Goal: Information Seeking & Learning: Learn about a topic

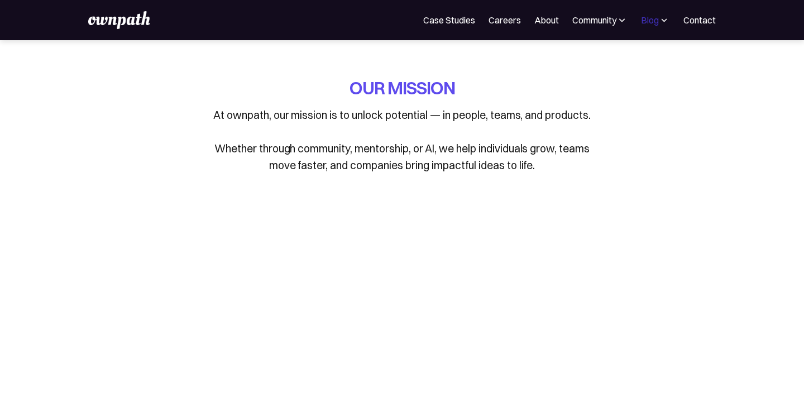
scroll to position [675, 0]
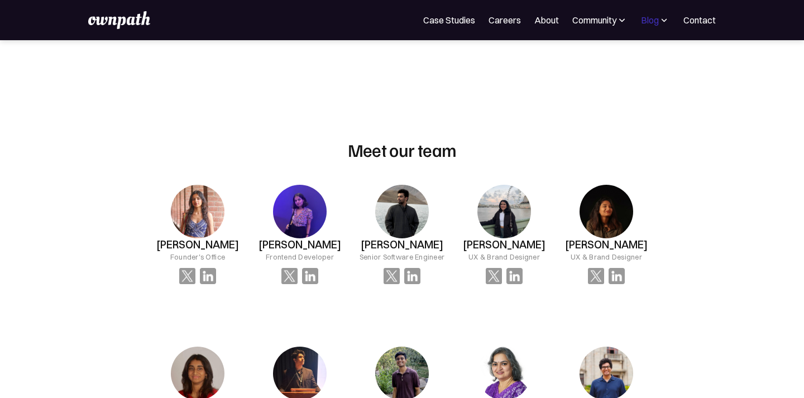
click at [651, 18] on div "Blog" at bounding box center [650, 19] width 18 height 13
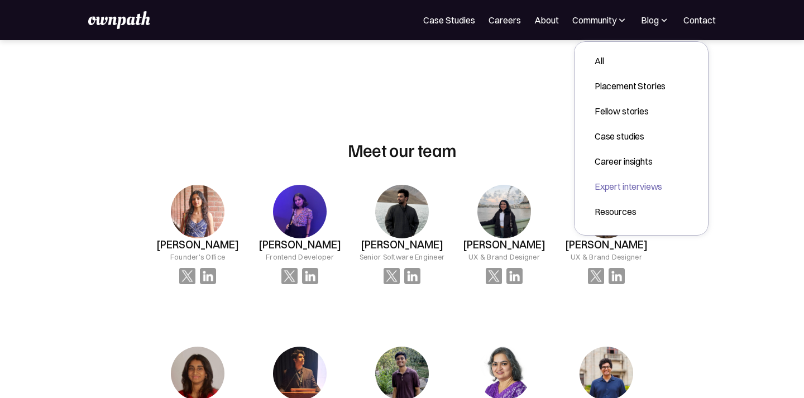
click at [606, 182] on div "Expert interviews" at bounding box center [630, 186] width 71 height 13
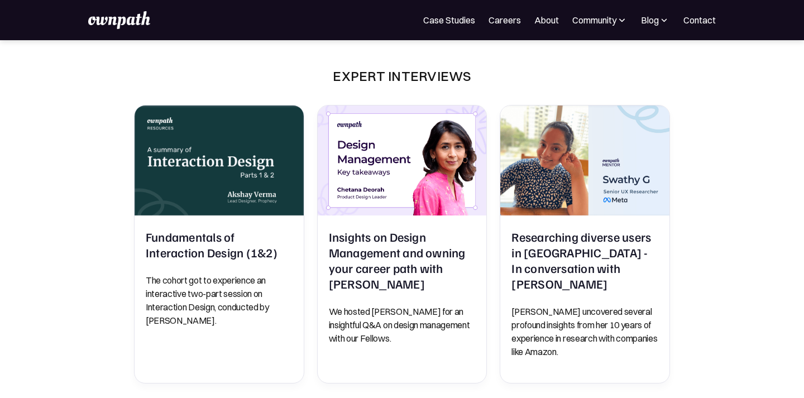
click at [617, 20] on img at bounding box center [622, 20] width 11 height 11
click at [583, 63] on div "Events" at bounding box center [575, 60] width 42 height 13
click at [664, 24] on img at bounding box center [664, 20] width 11 height 11
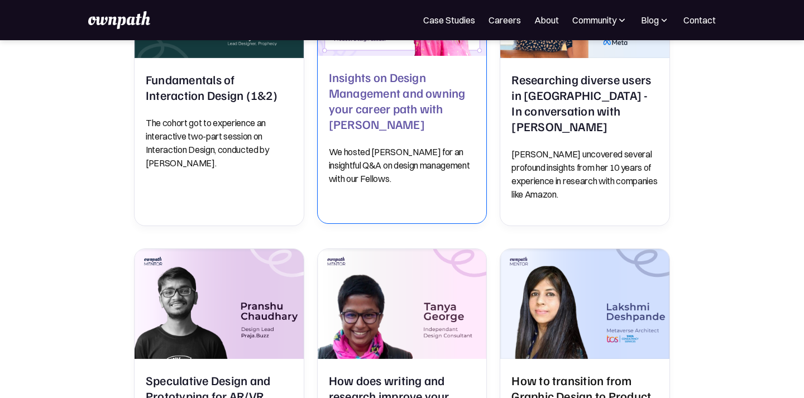
scroll to position [355, 0]
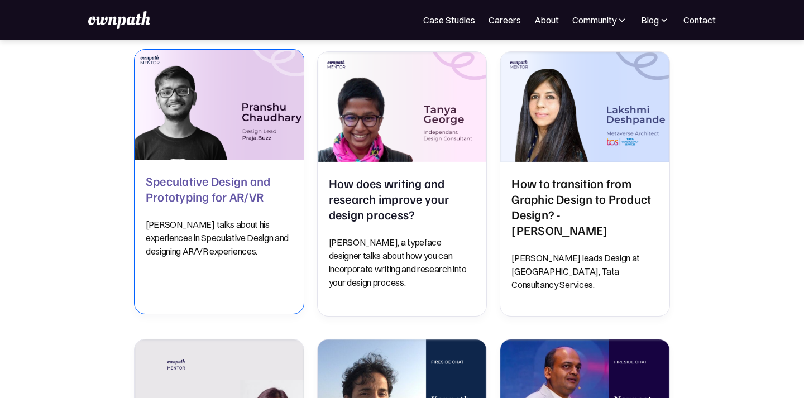
click at [261, 180] on h2 "Speculative Design and Prototyping for AR/VR" at bounding box center [219, 188] width 147 height 31
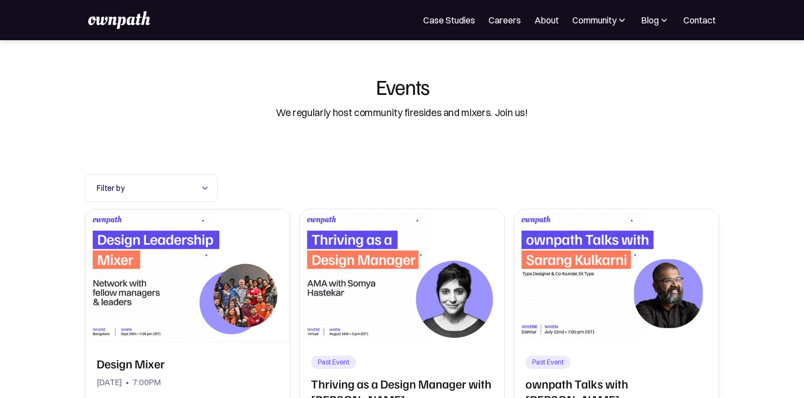
scroll to position [162, 0]
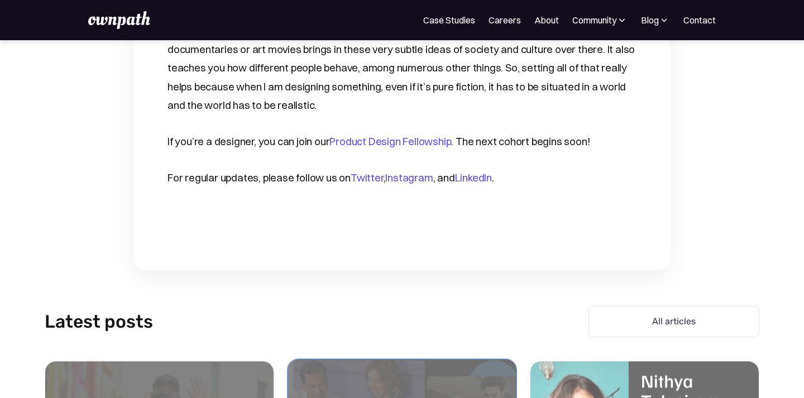
scroll to position [3101, 0]
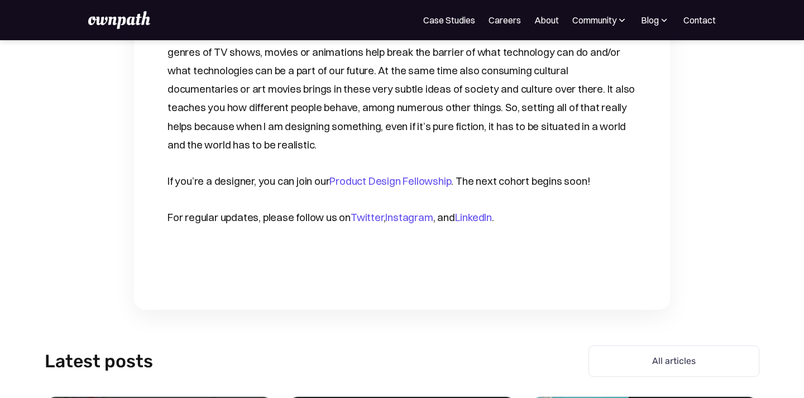
click at [403, 211] on link "Instagram" at bounding box center [408, 217] width 47 height 13
click at [545, 22] on link "About" at bounding box center [547, 19] width 25 height 13
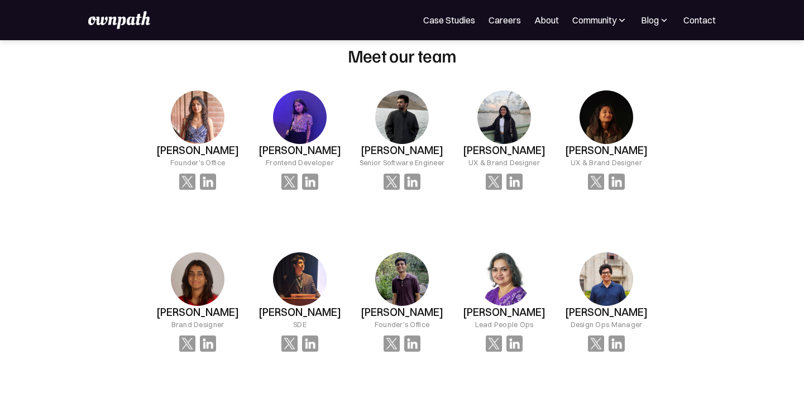
scroll to position [770, 0]
click at [603, 20] on div "Community" at bounding box center [595, 19] width 44 height 13
click at [668, 24] on img at bounding box center [664, 20] width 11 height 11
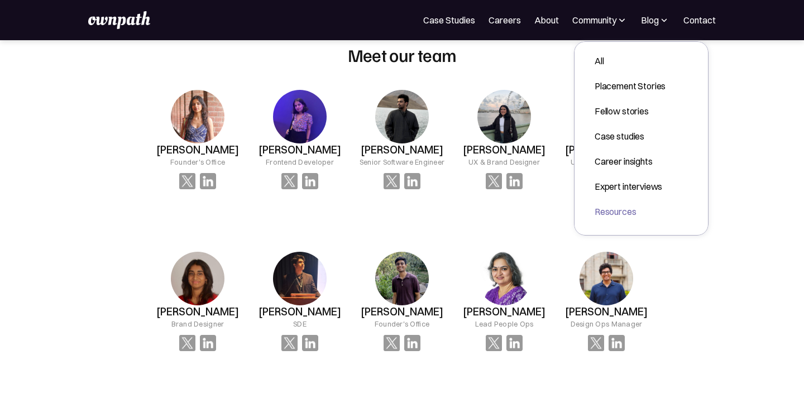
click at [606, 210] on div "Resources" at bounding box center [630, 211] width 71 height 13
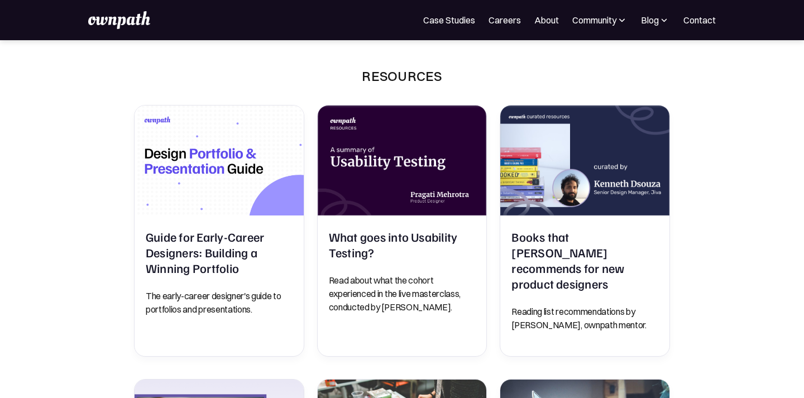
click at [617, 25] on img at bounding box center [622, 20] width 11 height 11
click at [581, 87] on div "Resources" at bounding box center [575, 85] width 42 height 13
click at [502, 73] on div "Resources" at bounding box center [402, 79] width 340 height 25
click at [664, 22] on img at bounding box center [664, 20] width 11 height 11
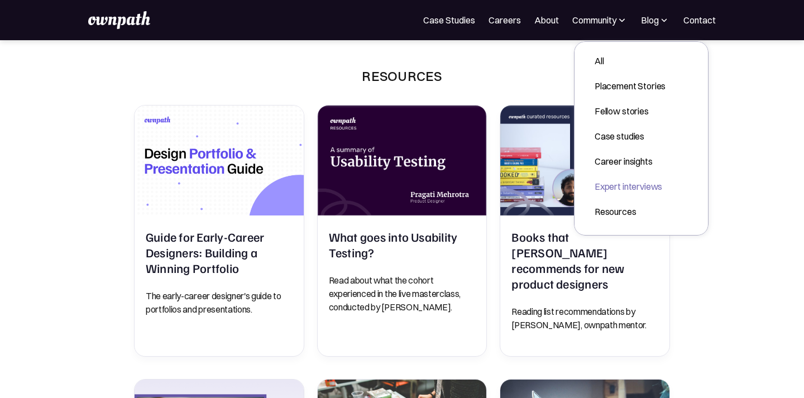
click at [608, 184] on div "Expert interviews" at bounding box center [630, 186] width 71 height 13
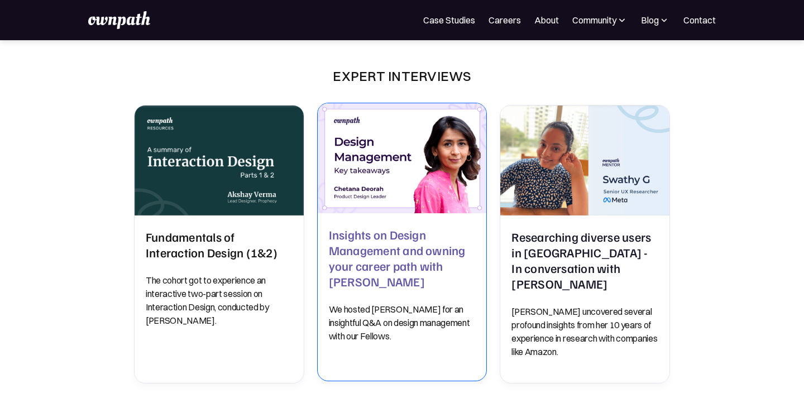
click at [408, 236] on h2 "Insights on Design Management and owning your career path with [PERSON_NAME]" at bounding box center [402, 258] width 147 height 63
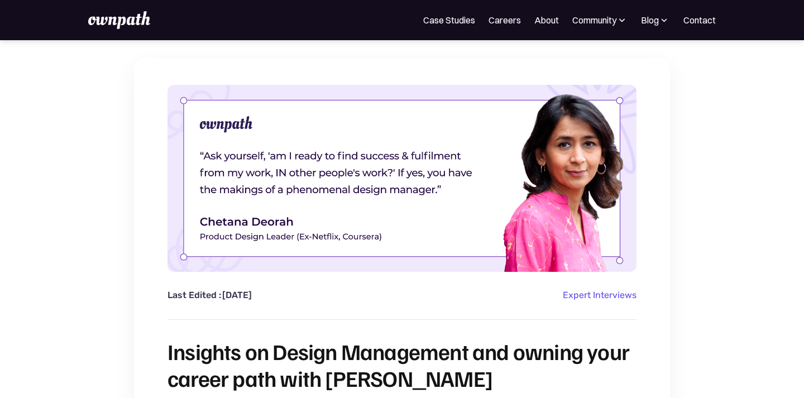
click at [136, 26] on img at bounding box center [118, 20] width 61 height 18
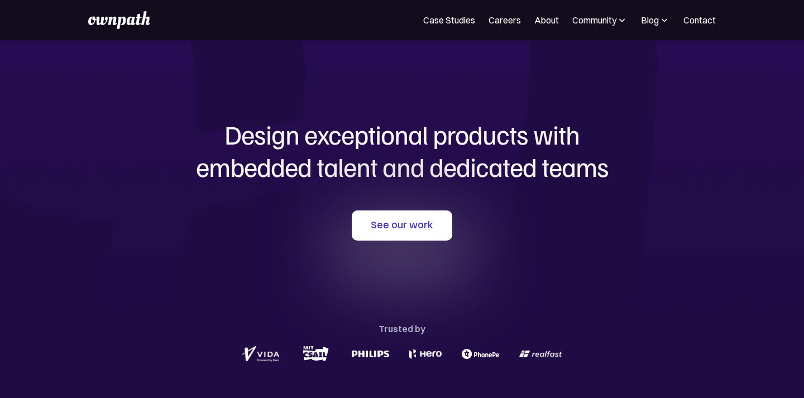
click at [664, 23] on img at bounding box center [664, 20] width 11 height 11
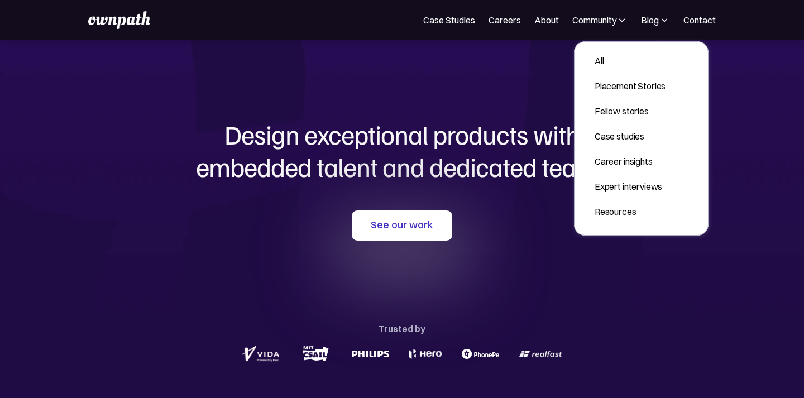
click at [503, 99] on div "Design exceptional products with embedded talent and dedicated teams with us Se…" at bounding box center [402, 241] width 536 height 403
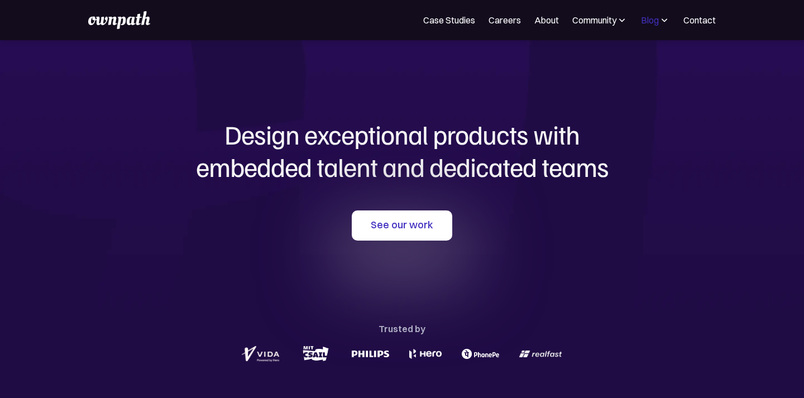
click at [645, 18] on div "Blog" at bounding box center [650, 19] width 18 height 13
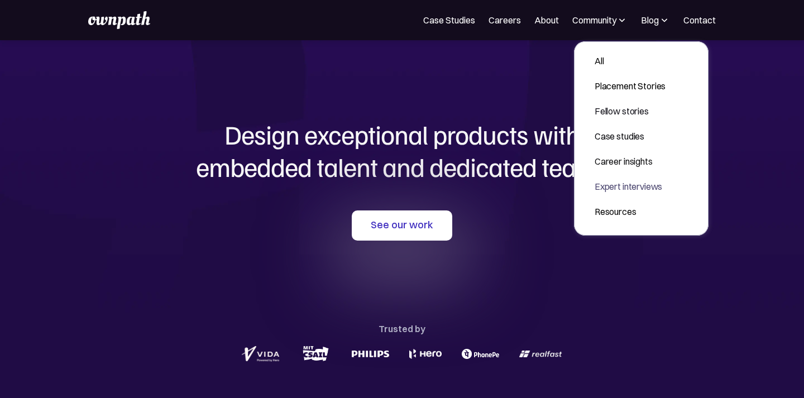
click at [598, 180] on div "Expert interviews" at bounding box center [630, 186] width 71 height 13
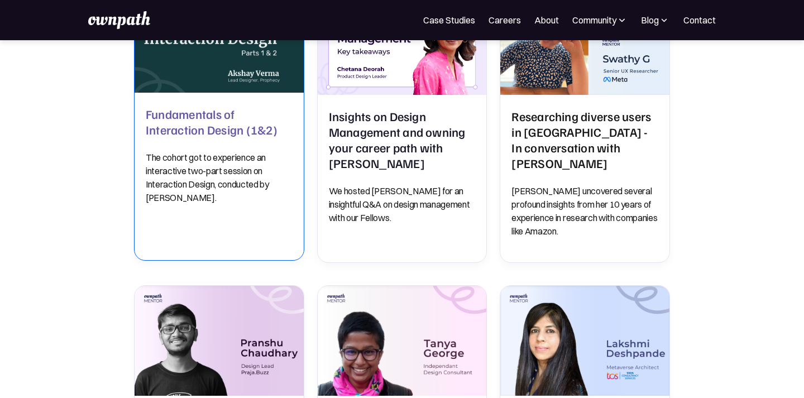
scroll to position [125, 0]
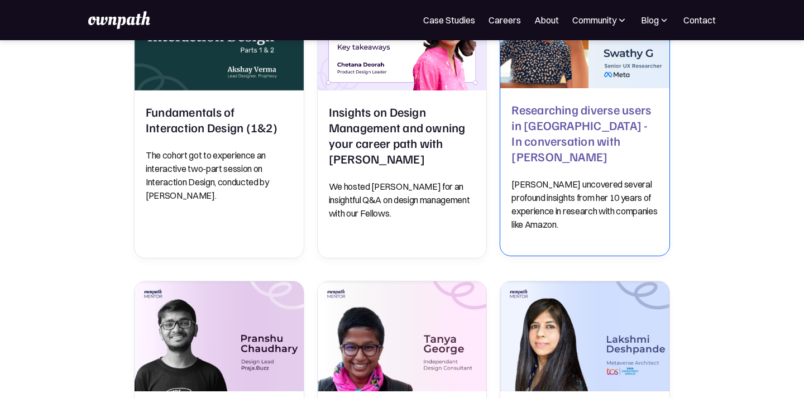
click at [516, 127] on h2 "Researching diverse users in [GEOGRAPHIC_DATA] - In conversation with [PERSON_N…" at bounding box center [585, 133] width 147 height 63
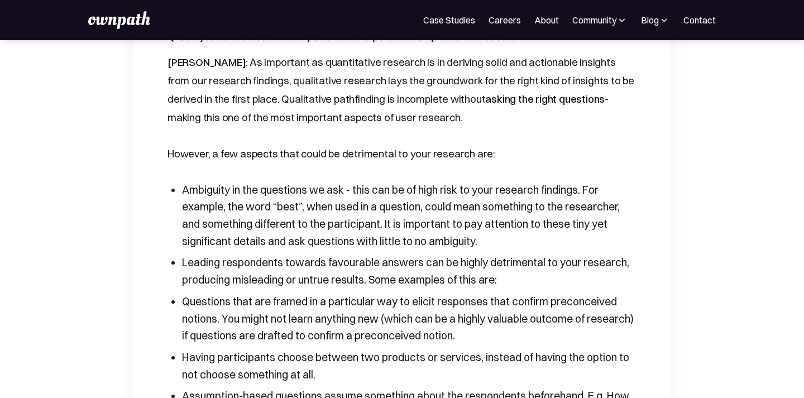
scroll to position [1478, 0]
